Goal: Task Accomplishment & Management: Manage account settings

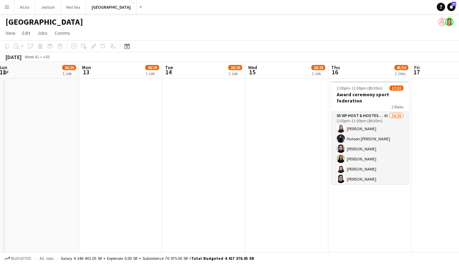
scroll to position [0, 269]
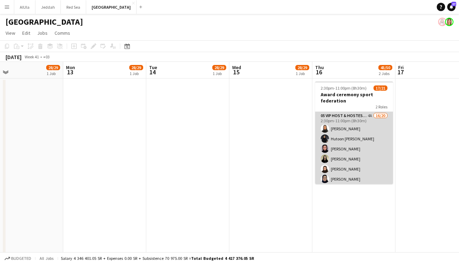
click at [391, 162] on app-card-role "05 VIP Host & Hostesses 4A 16/20 2:30pm-11:00pm (8h30m) [PERSON_NAME] Hutoon [P…" at bounding box center [354, 219] width 78 height 215
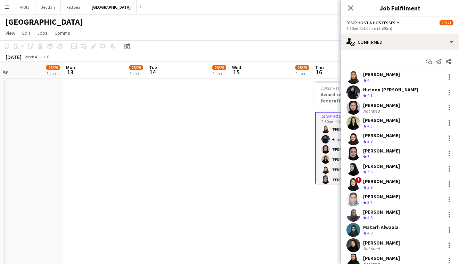
click at [392, 74] on div "[PERSON_NAME]" at bounding box center [381, 74] width 37 height 6
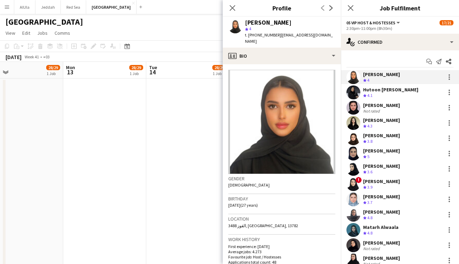
click at [390, 91] on div "Hutoon [PERSON_NAME]" at bounding box center [390, 89] width 55 height 6
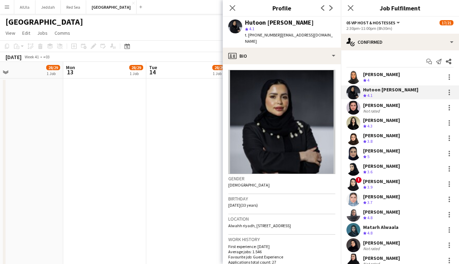
click at [389, 106] on div "[PERSON_NAME]" at bounding box center [381, 105] width 37 height 6
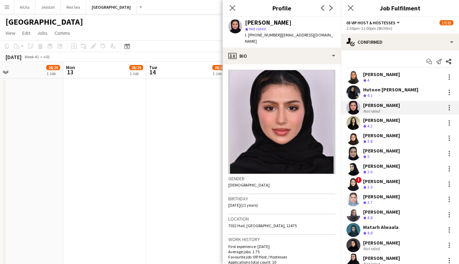
click at [389, 120] on div "[PERSON_NAME]" at bounding box center [381, 120] width 37 height 6
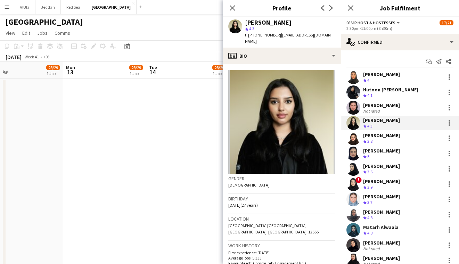
click at [390, 136] on div "[PERSON_NAME]" at bounding box center [381, 135] width 37 height 6
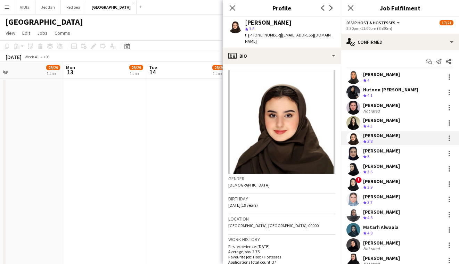
click at [388, 156] on div "Crew rating 5" at bounding box center [381, 157] width 37 height 6
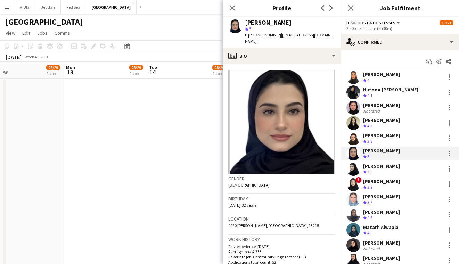
click at [386, 167] on div "[PERSON_NAME]" at bounding box center [381, 166] width 37 height 6
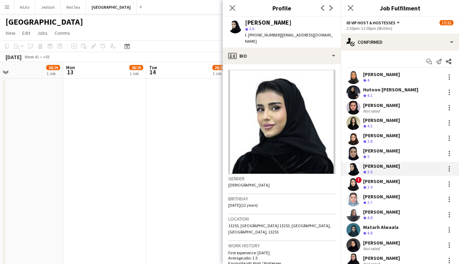
click at [384, 180] on div "[PERSON_NAME]" at bounding box center [381, 181] width 37 height 6
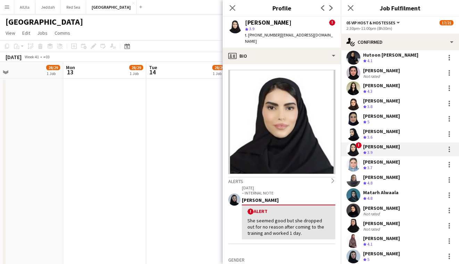
scroll to position [34, 0]
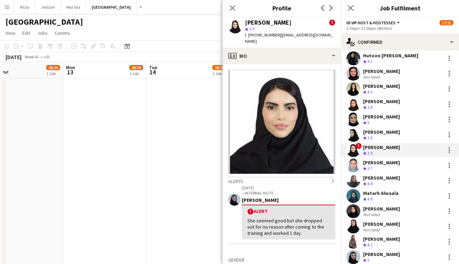
click at [382, 164] on div "[PERSON_NAME]" at bounding box center [381, 162] width 37 height 6
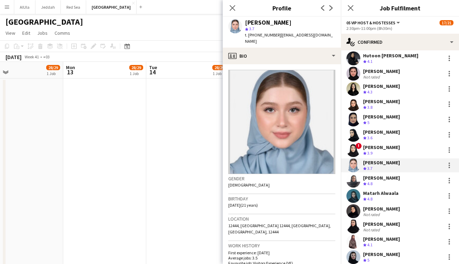
click at [373, 146] on div "[PERSON_NAME]" at bounding box center [381, 147] width 37 height 6
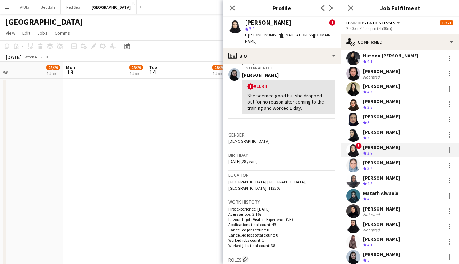
scroll to position [127, 0]
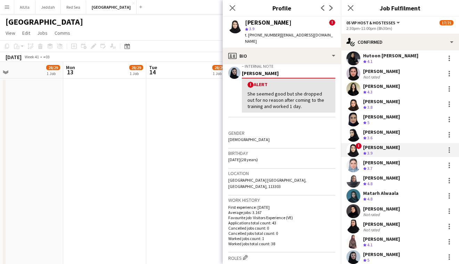
click at [382, 168] on div "Crew rating 3.7" at bounding box center [381, 169] width 37 height 6
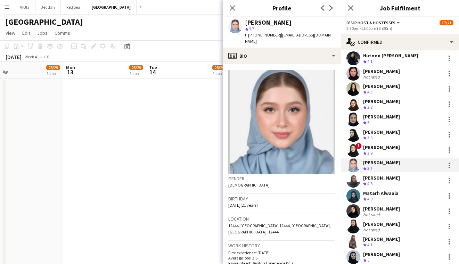
click at [385, 180] on div "[PERSON_NAME]" at bounding box center [381, 178] width 37 height 6
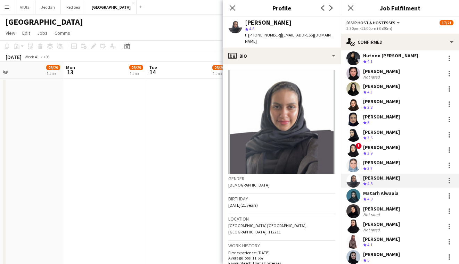
click at [380, 195] on div "Matarh Alwaala" at bounding box center [380, 193] width 35 height 6
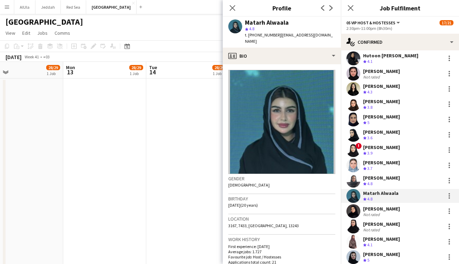
click at [381, 207] on div "[PERSON_NAME]" at bounding box center [381, 209] width 37 height 6
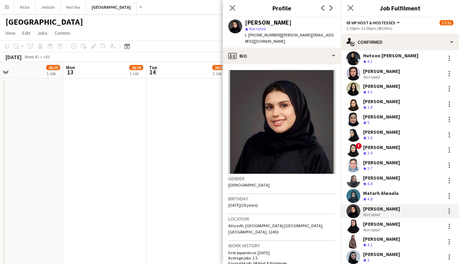
click at [384, 224] on div "[PERSON_NAME]" at bounding box center [381, 224] width 37 height 6
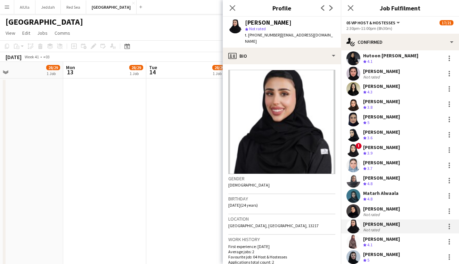
click at [384, 239] on div "[PERSON_NAME]" at bounding box center [381, 239] width 37 height 6
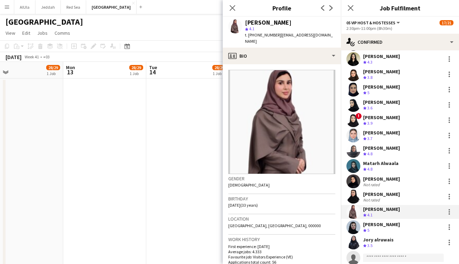
scroll to position [65, 0]
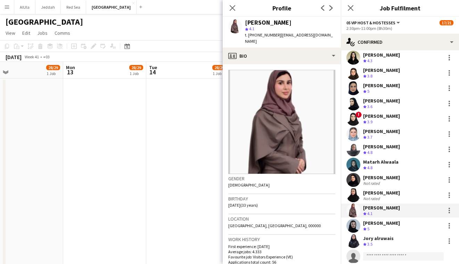
click at [382, 228] on div "Crew rating 5" at bounding box center [381, 229] width 37 height 6
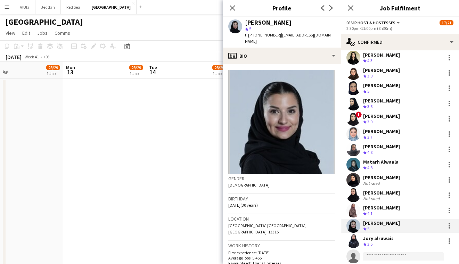
click at [385, 242] on div "Crew rating 3.5" at bounding box center [378, 244] width 31 height 6
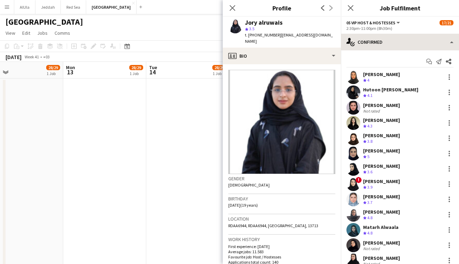
scroll to position [0, 0]
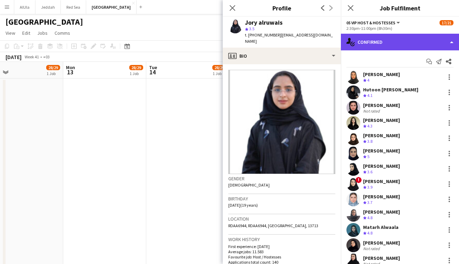
click at [390, 40] on div "single-neutral-actions-check-2 Confirmed" at bounding box center [400, 42] width 118 height 17
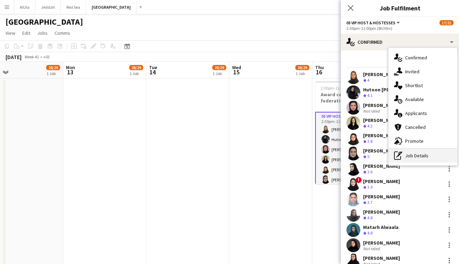
click at [421, 154] on div "pen-write Job Details" at bounding box center [422, 156] width 69 height 14
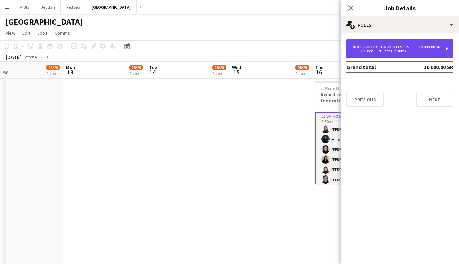
click at [407, 48] on div "05 VIP Host & Hostesses" at bounding box center [386, 46] width 52 height 5
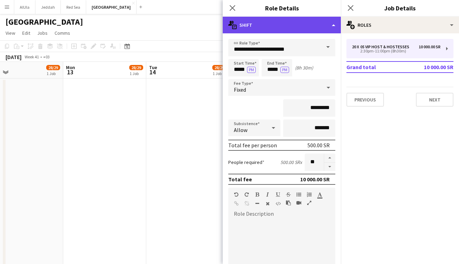
click at [279, 25] on div "multiple-actions-text Shift" at bounding box center [282, 25] width 118 height 17
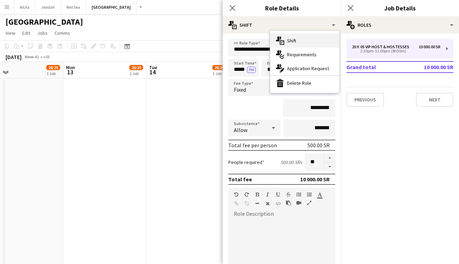
click at [321, 37] on div "multiple-actions-text Shift" at bounding box center [304, 41] width 69 height 14
click at [231, 8] on icon "Close pop-in" at bounding box center [232, 8] width 7 height 7
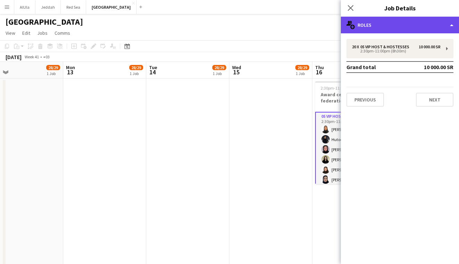
click at [430, 30] on div "multiple-users-add Roles" at bounding box center [400, 25] width 118 height 17
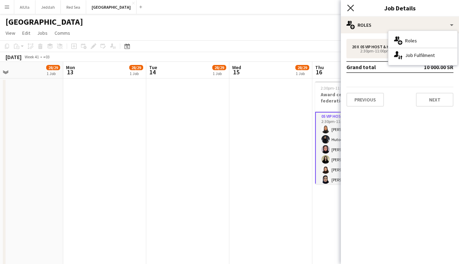
click at [348, 6] on icon at bounding box center [350, 8] width 7 height 7
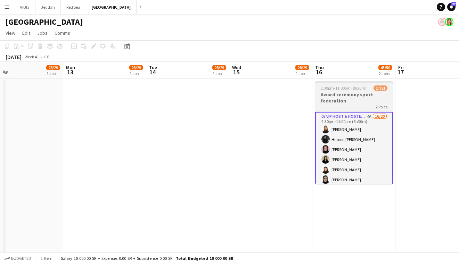
click at [345, 90] on span "2:30pm-11:00pm (8h30m)" at bounding box center [343, 87] width 46 height 5
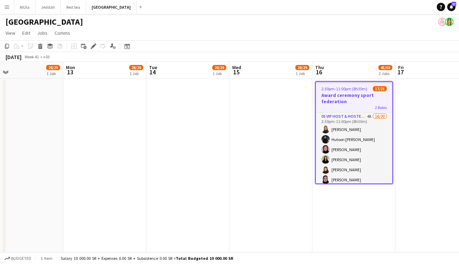
click at [347, 96] on h3 "Award ceremony sport federation" at bounding box center [354, 98] width 76 height 12
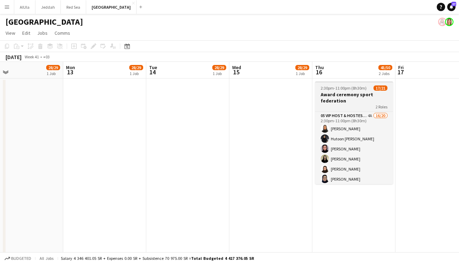
click at [347, 96] on h3 "Award ceremony sport federation" at bounding box center [354, 97] width 78 height 12
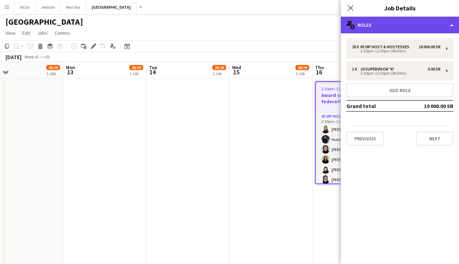
click at [403, 26] on div "multiple-users-add Roles" at bounding box center [400, 25] width 118 height 17
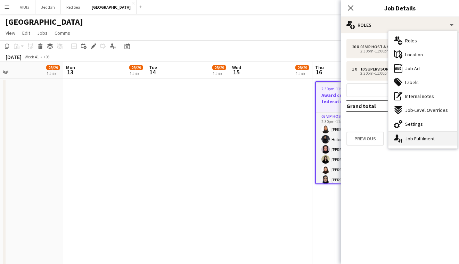
click at [431, 136] on div "single-neutral-actions-up-down Job Fulfilment" at bounding box center [422, 139] width 69 height 14
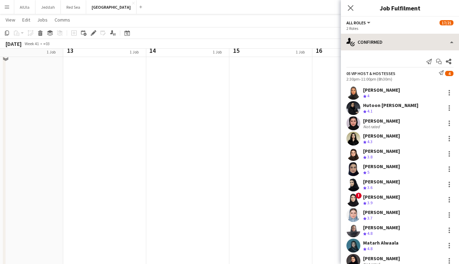
scroll to position [194, 0]
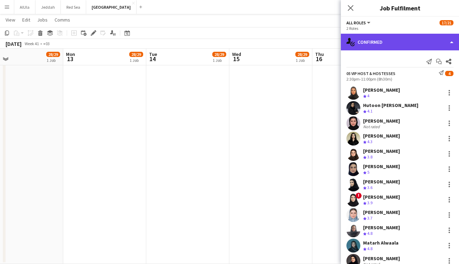
click at [406, 42] on div "single-neutral-actions-check-2 Confirmed" at bounding box center [400, 42] width 118 height 17
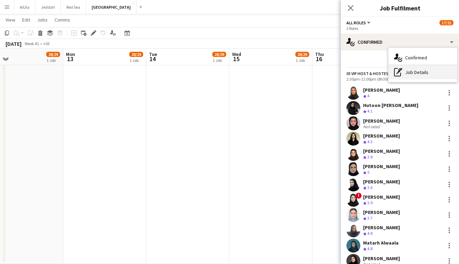
click at [424, 77] on div "pen-write Job Details" at bounding box center [422, 72] width 69 height 14
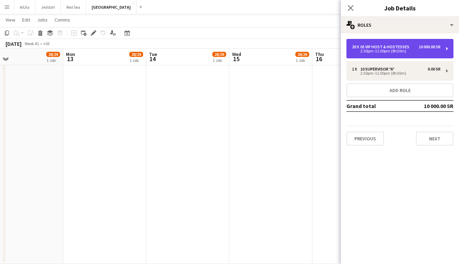
click at [395, 50] on div "2:30pm-11:00pm (8h30m)" at bounding box center [396, 50] width 89 height 3
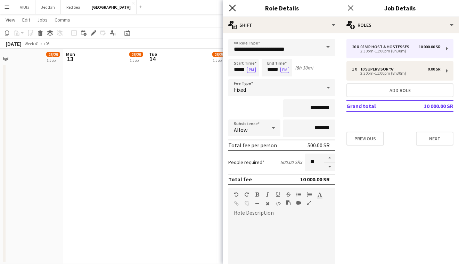
click at [234, 10] on icon at bounding box center [232, 8] width 7 height 7
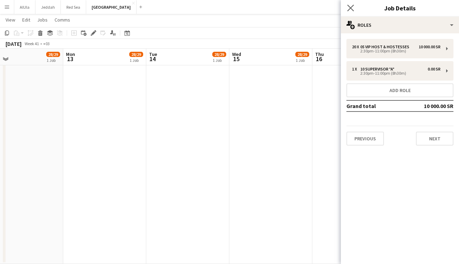
click at [352, 12] on app-icon "Close pop-in" at bounding box center [350, 8] width 10 height 10
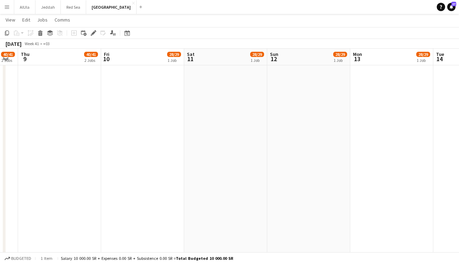
scroll to position [0, 192]
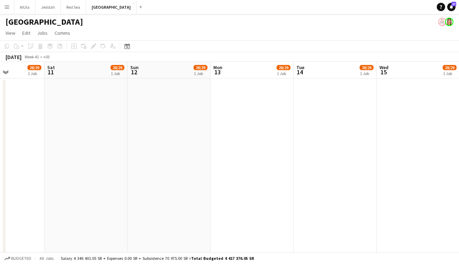
scroll to position [0, 211]
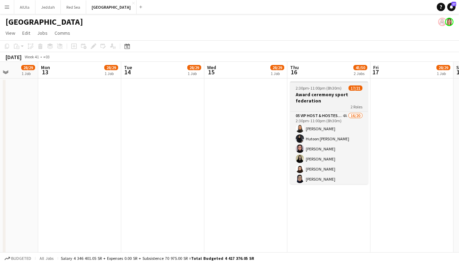
click at [317, 93] on h3 "Award ceremony sport federation" at bounding box center [329, 97] width 78 height 12
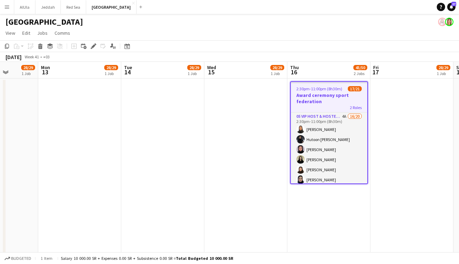
click at [355, 89] on span "17/21" at bounding box center [355, 88] width 14 height 5
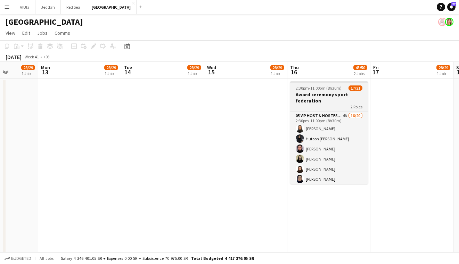
click at [348, 94] on h3 "Award ceremony sport federation" at bounding box center [329, 97] width 78 height 12
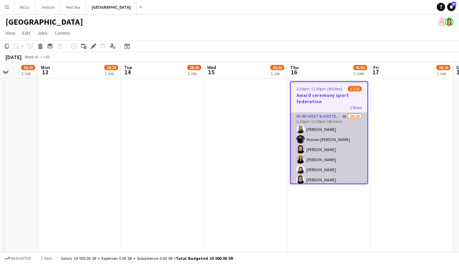
click at [352, 154] on app-card-role "05 VIP Host & Hostesses 4A 16/20 2:30pm-11:00pm (8h30m) [PERSON_NAME] Hutoon [P…" at bounding box center [329, 219] width 76 height 215
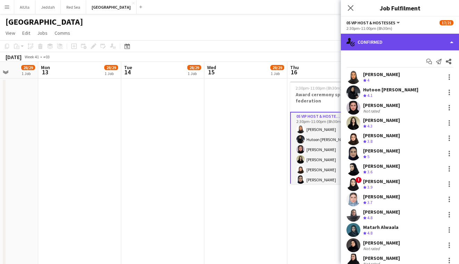
click at [384, 43] on div "single-neutral-actions-check-2 Confirmed" at bounding box center [400, 42] width 118 height 17
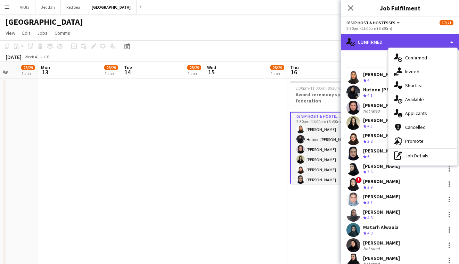
click at [384, 43] on div "single-neutral-actions-check-2 Confirmed" at bounding box center [400, 42] width 118 height 17
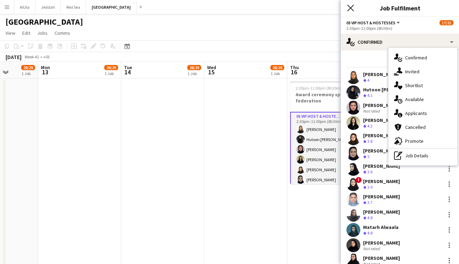
click at [351, 11] on icon "Close pop-in" at bounding box center [350, 8] width 7 height 7
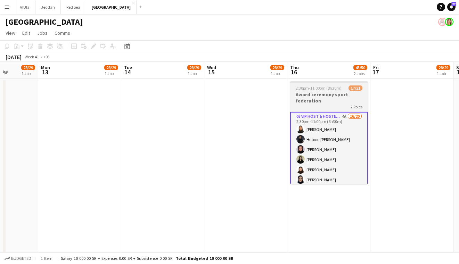
click at [332, 97] on h3 "Award ceremony sport federation" at bounding box center [329, 97] width 78 height 12
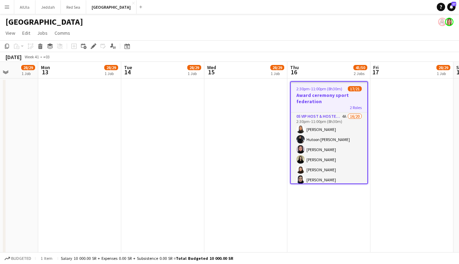
click at [314, 89] on span "2:30pm-11:00pm (8h30m)" at bounding box center [319, 88] width 46 height 5
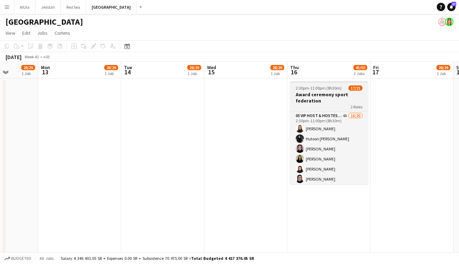
click at [316, 103] on h3 "Award ceremony sport federation" at bounding box center [329, 97] width 78 height 12
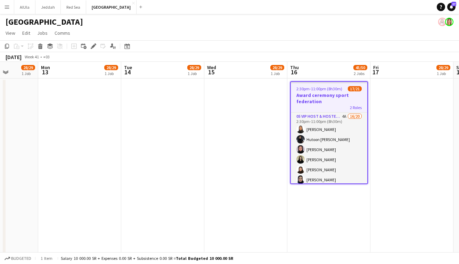
click at [323, 98] on h3 "Award ceremony sport federation" at bounding box center [329, 98] width 76 height 12
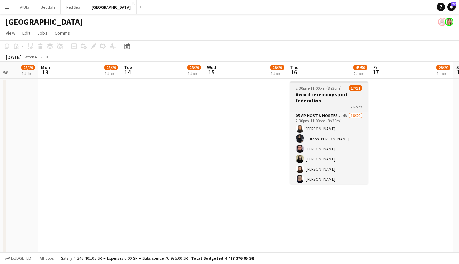
click at [357, 89] on span "17/21" at bounding box center [355, 87] width 14 height 5
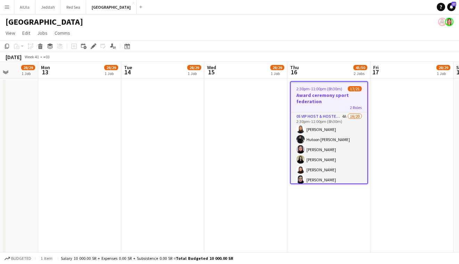
click at [357, 89] on span "17/21" at bounding box center [355, 88] width 14 height 5
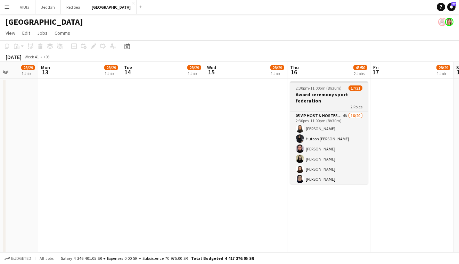
click at [309, 100] on h3 "Award ceremony sport federation" at bounding box center [329, 97] width 78 height 12
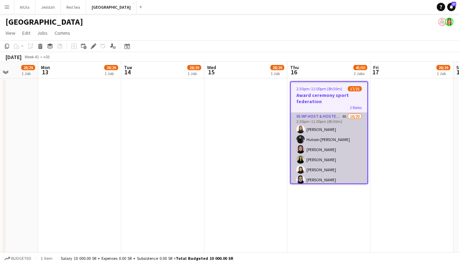
click at [333, 157] on app-card-role "05 VIP Host & Hostesses 4A 16/20 2:30pm-11:00pm (8h30m) [PERSON_NAME] Hutoon [P…" at bounding box center [329, 219] width 76 height 215
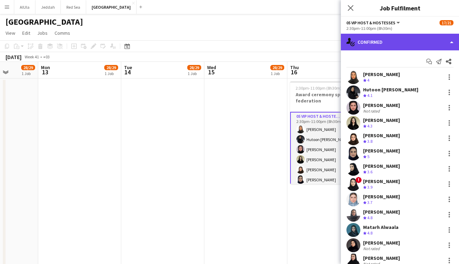
click at [375, 39] on div "single-neutral-actions-check-2 Confirmed" at bounding box center [400, 42] width 118 height 17
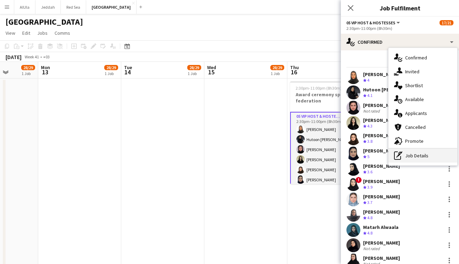
click at [426, 154] on div "pen-write Job Details" at bounding box center [422, 156] width 69 height 14
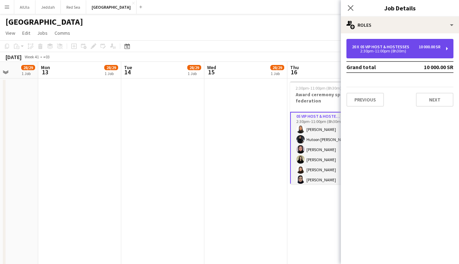
click at [401, 51] on div "2:30pm-11:00pm (8h30m)" at bounding box center [396, 50] width 89 height 3
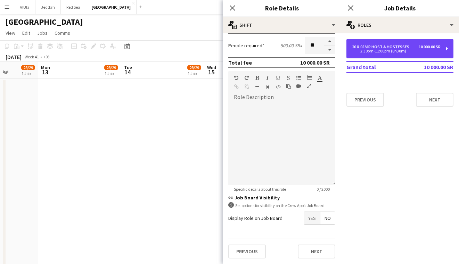
scroll to position [117, 0]
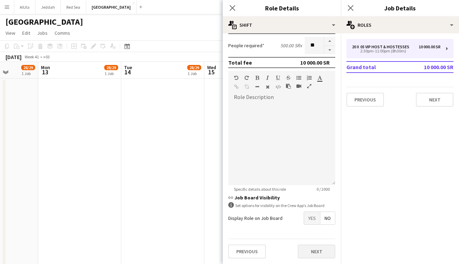
click at [315, 251] on button "Next" at bounding box center [316, 251] width 37 height 14
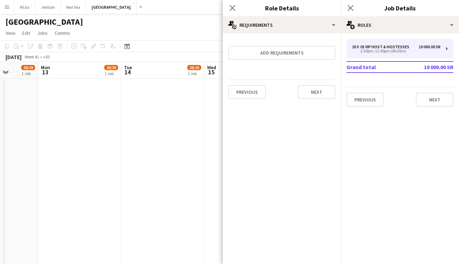
scroll to position [0, 0]
click at [233, 9] on icon at bounding box center [232, 8] width 7 height 7
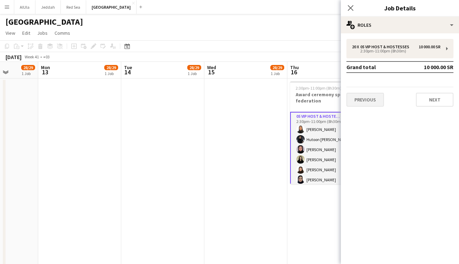
click at [364, 99] on button "Previous" at bounding box center [364, 100] width 37 height 14
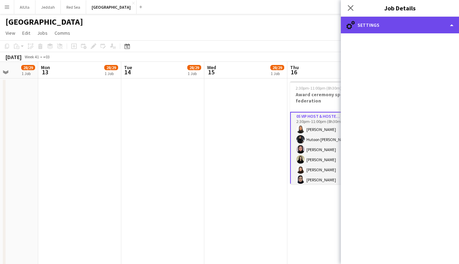
click at [353, 22] on icon at bounding box center [352, 23] width 3 height 4
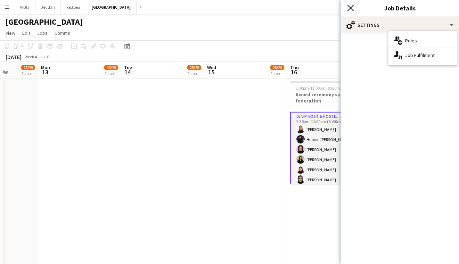
click at [349, 5] on app-icon "Close pop-in" at bounding box center [350, 8] width 10 height 10
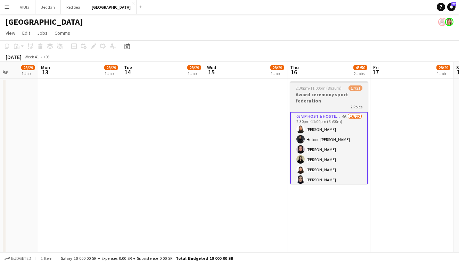
click at [353, 102] on h3 "Award ceremony sport federation" at bounding box center [329, 97] width 78 height 12
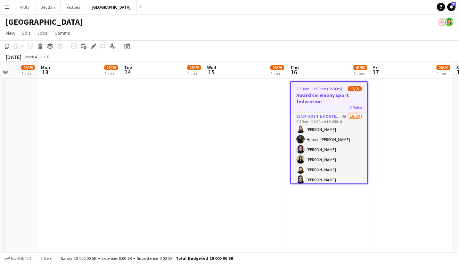
scroll to position [0, 211]
click at [337, 104] on h3 "Award ceremony sport federation" at bounding box center [328, 98] width 76 height 12
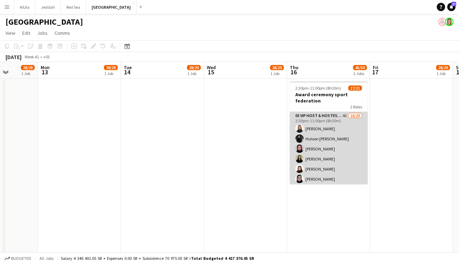
click at [347, 143] on app-card-role "05 VIP Host & Hostesses 4A 16/20 2:30pm-11:00pm (8h30m) [PERSON_NAME] Hutoon [P…" at bounding box center [329, 219] width 78 height 215
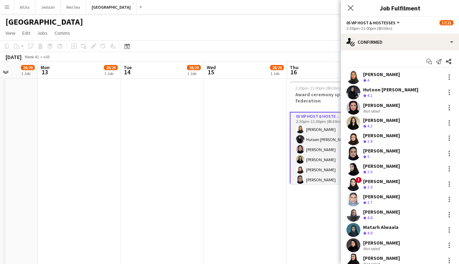
scroll to position [0, 0]
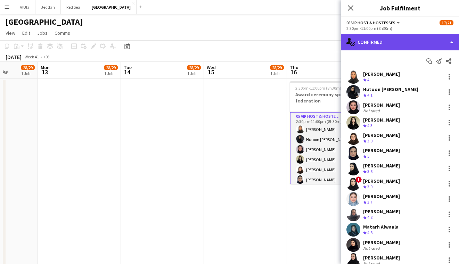
click at [436, 39] on div "single-neutral-actions-check-2 Confirmed" at bounding box center [400, 42] width 118 height 17
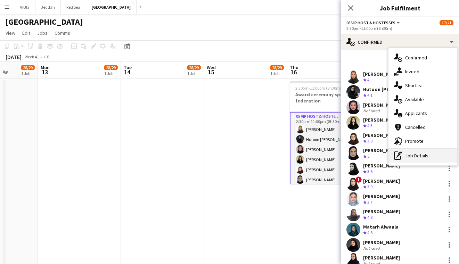
click at [423, 160] on div "pen-write Job Details" at bounding box center [422, 156] width 69 height 14
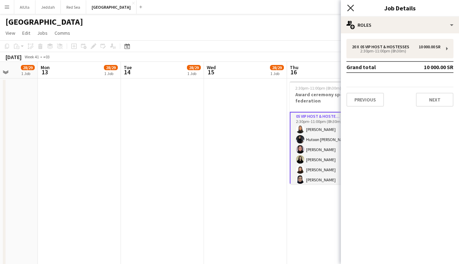
click at [349, 10] on icon at bounding box center [350, 8] width 7 height 7
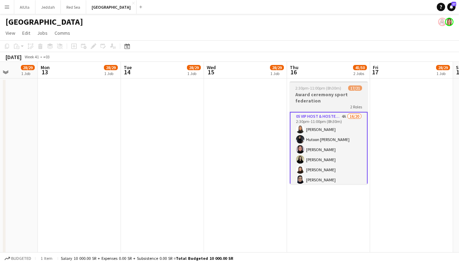
click at [342, 98] on h3 "Award ceremony sport federation" at bounding box center [329, 97] width 78 height 12
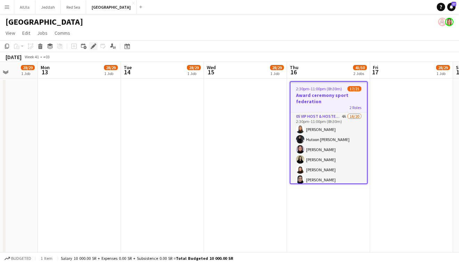
click at [94, 47] on icon at bounding box center [93, 46] width 4 height 4
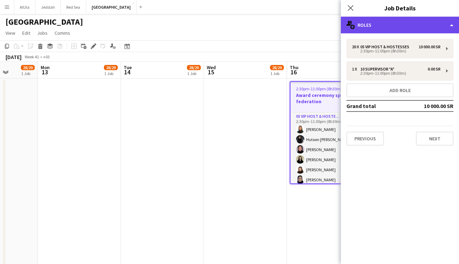
click at [434, 24] on div "multiple-users-add Roles" at bounding box center [400, 25] width 118 height 17
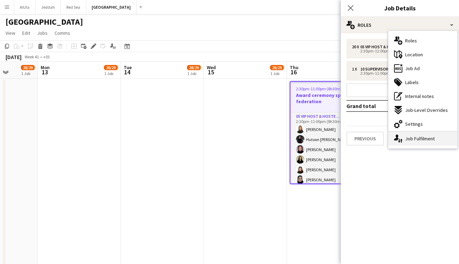
click at [431, 140] on div "single-neutral-actions-up-down Job Fulfilment" at bounding box center [422, 139] width 69 height 14
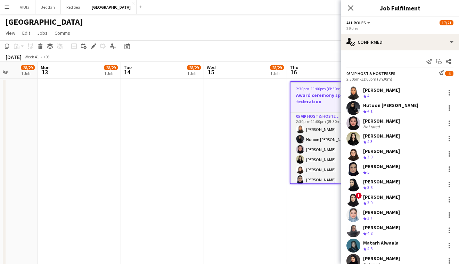
scroll to position [0, 0]
click at [395, 31] on div "2 Roles" at bounding box center [399, 28] width 107 height 5
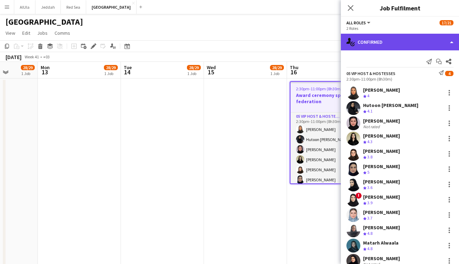
click at [400, 38] on div "single-neutral-actions-check-2 Confirmed" at bounding box center [400, 42] width 118 height 17
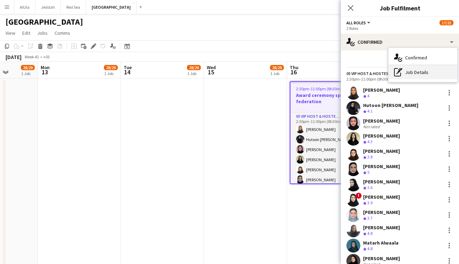
click at [418, 74] on div "pen-write Job Details" at bounding box center [422, 72] width 69 height 14
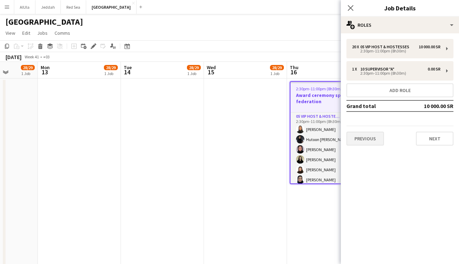
click at [370, 136] on button "Previous" at bounding box center [364, 139] width 37 height 14
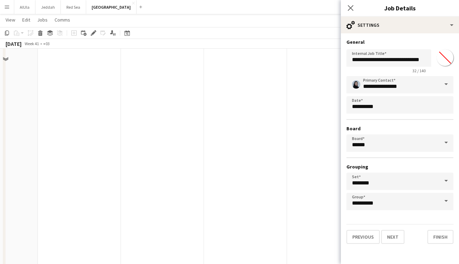
scroll to position [113, 0]
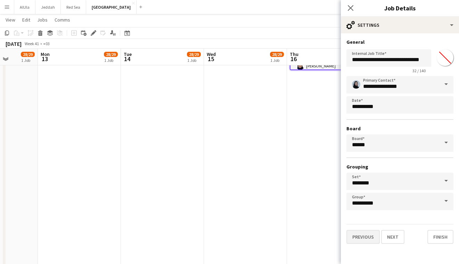
click at [362, 239] on button "Previous" at bounding box center [362, 237] width 33 height 14
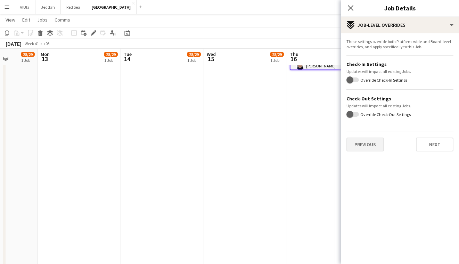
click at [372, 147] on button "Previous" at bounding box center [364, 144] width 37 height 14
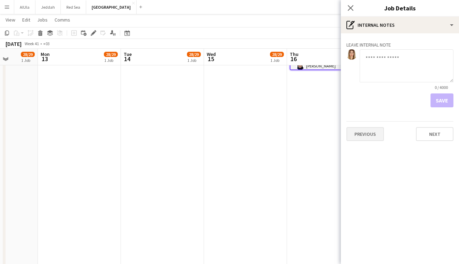
click at [367, 136] on button "Previous" at bounding box center [364, 134] width 37 height 14
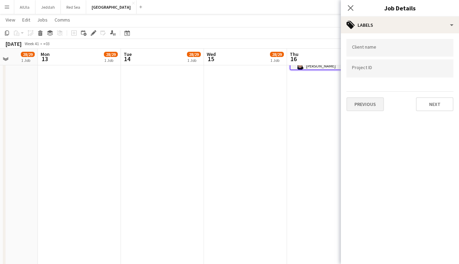
click at [362, 103] on button "Previous" at bounding box center [364, 104] width 37 height 14
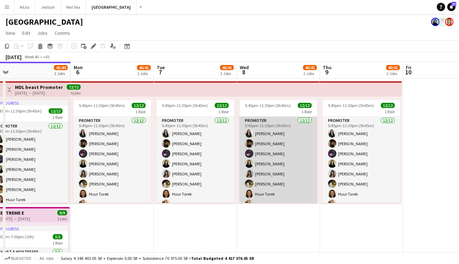
scroll to position [0, 176]
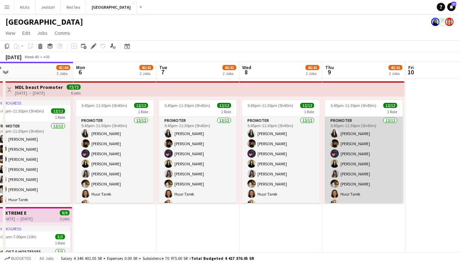
click at [352, 154] on app-card-role "Promoter [DATE] 5:45pm-11:30pm (5h45m) [PERSON_NAME] [PERSON_NAME] [PERSON_NAME…" at bounding box center [364, 184] width 78 height 134
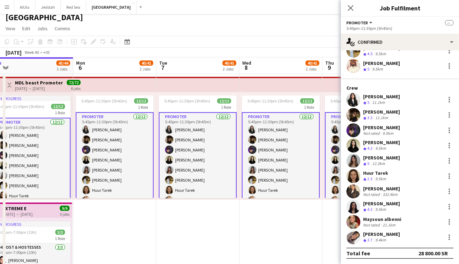
scroll to position [6, 0]
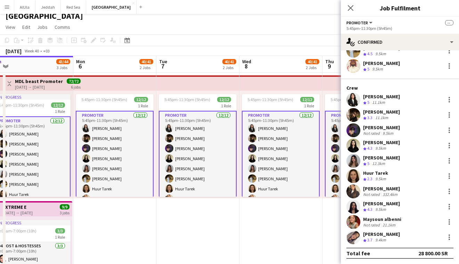
click at [279, 236] on app-date-cell "5:45pm-11:30pm (5h45m) 12/12 1 Role Promoter [DATE] 5:45pm-11:30pm (5h45m) [PER…" at bounding box center [280, 263] width 83 height 380
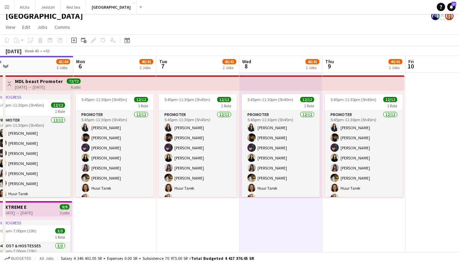
click at [10, 7] on button "Menu" at bounding box center [7, 7] width 14 height 14
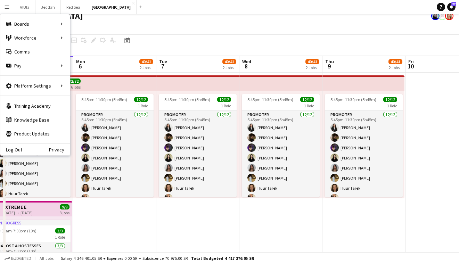
click at [162, 228] on app-date-cell "5:45pm-11:30pm (5h45m) 12/12 1 Role Promoter [DATE] 5:45pm-11:30pm (5h45m) [PER…" at bounding box center [197, 263] width 83 height 380
